Goal: Task Accomplishment & Management: Manage account settings

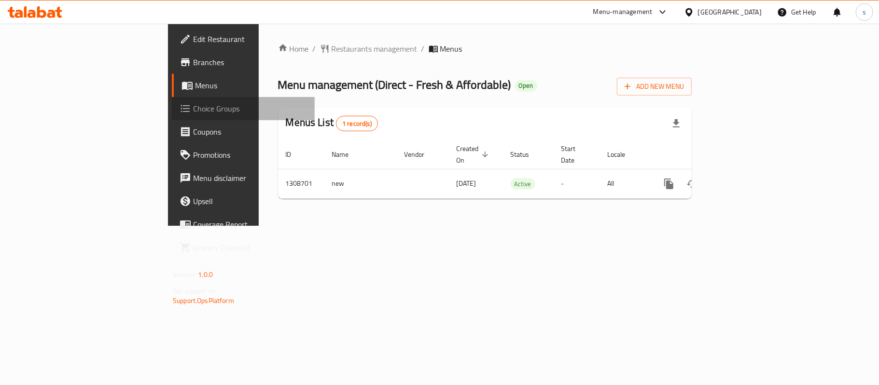
click at [193, 111] on span "Choice Groups" at bounding box center [250, 109] width 114 height 12
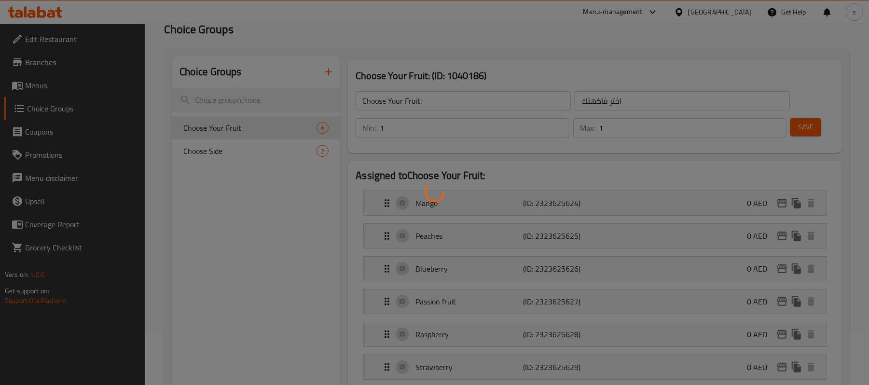
scroll to position [64, 0]
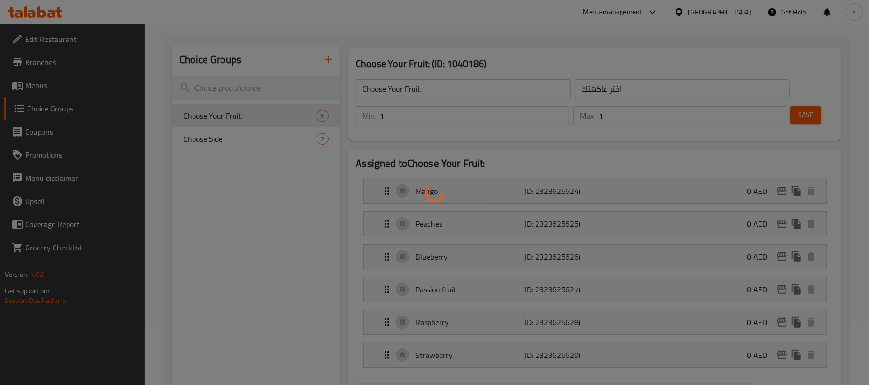
click at [230, 195] on div at bounding box center [434, 192] width 869 height 385
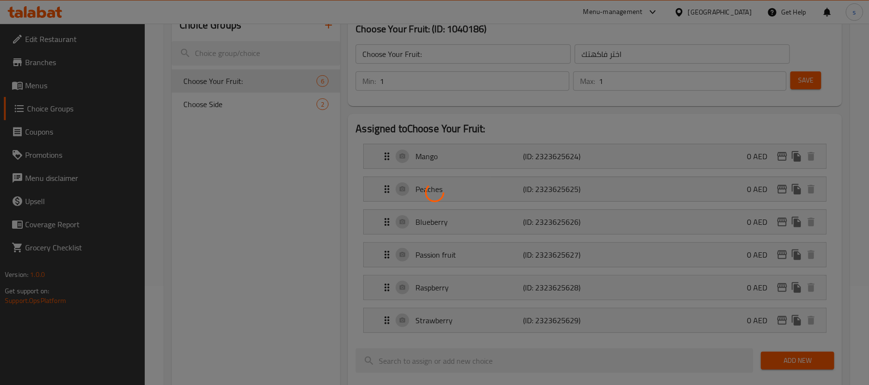
scroll to position [128, 0]
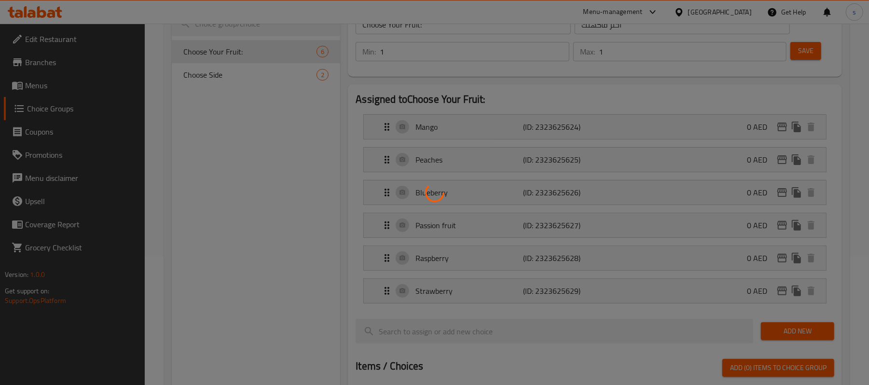
click at [275, 221] on div at bounding box center [434, 192] width 869 height 385
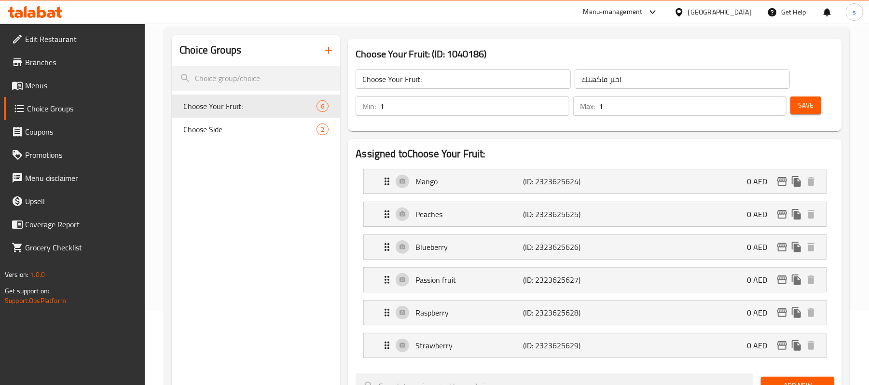
scroll to position [0, 0]
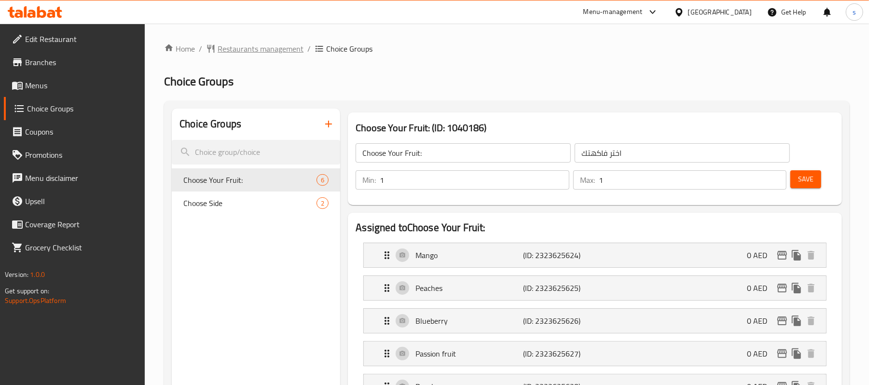
click at [260, 48] on span "Restaurants management" at bounding box center [261, 49] width 86 height 12
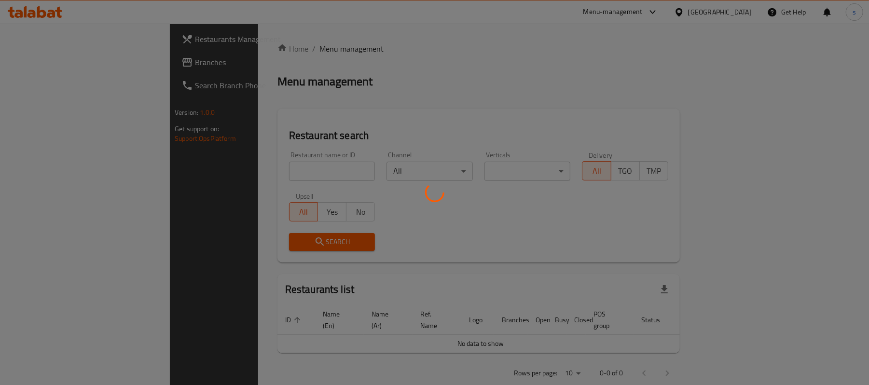
click at [55, 64] on div at bounding box center [434, 192] width 869 height 385
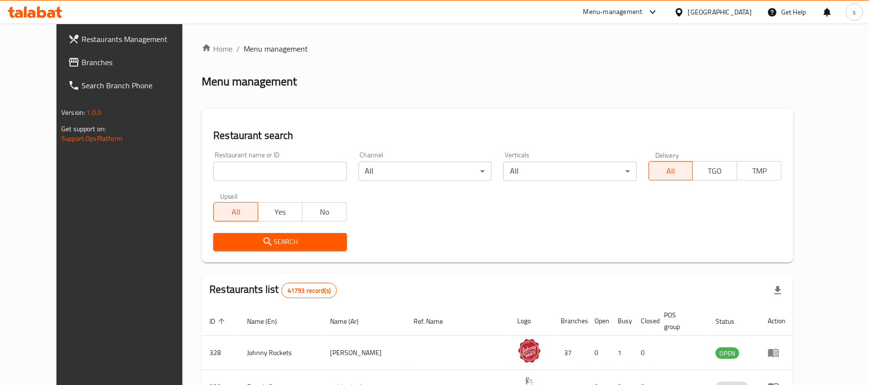
click at [82, 64] on span "Branches" at bounding box center [138, 62] width 112 height 12
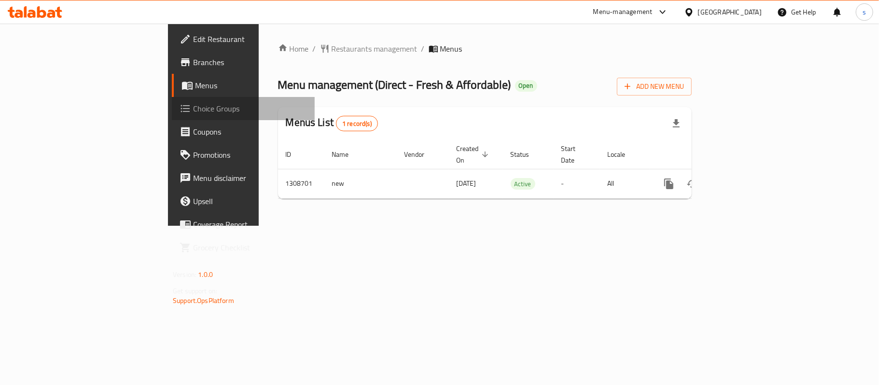
click at [193, 109] on span "Choice Groups" at bounding box center [250, 109] width 114 height 12
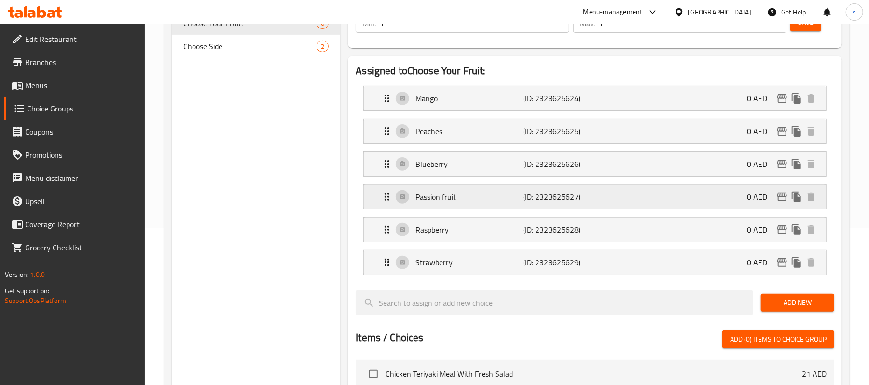
scroll to position [193, 0]
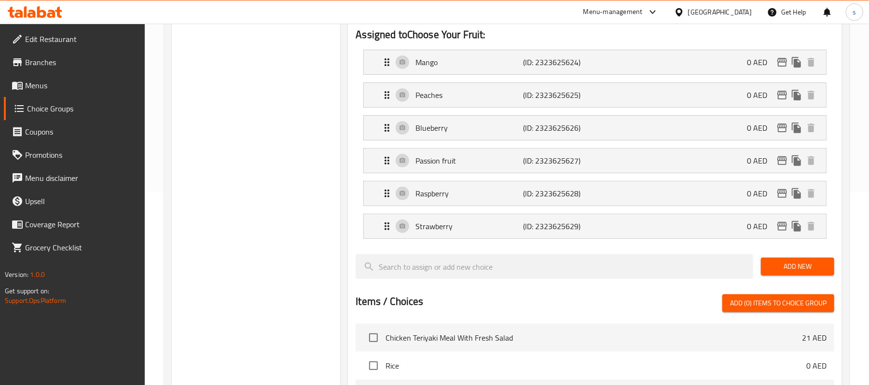
click at [244, 192] on div "Choice Groups Choose Your Fruit: 6 Choose Side 2" at bounding box center [256, 273] width 168 height 715
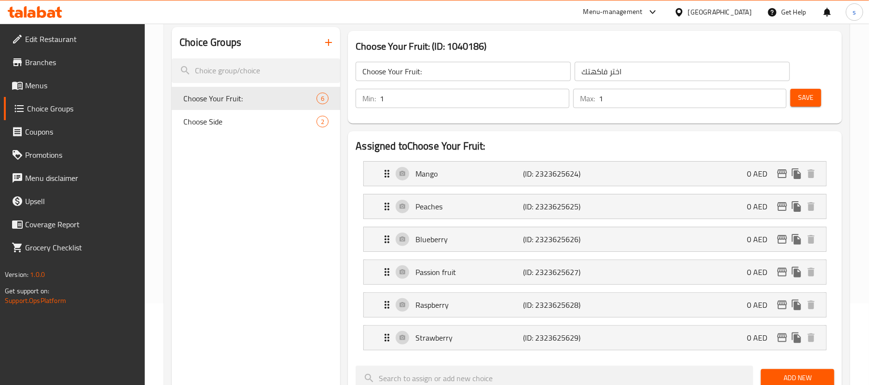
scroll to position [64, 0]
